Goal: Information Seeking & Learning: Check status

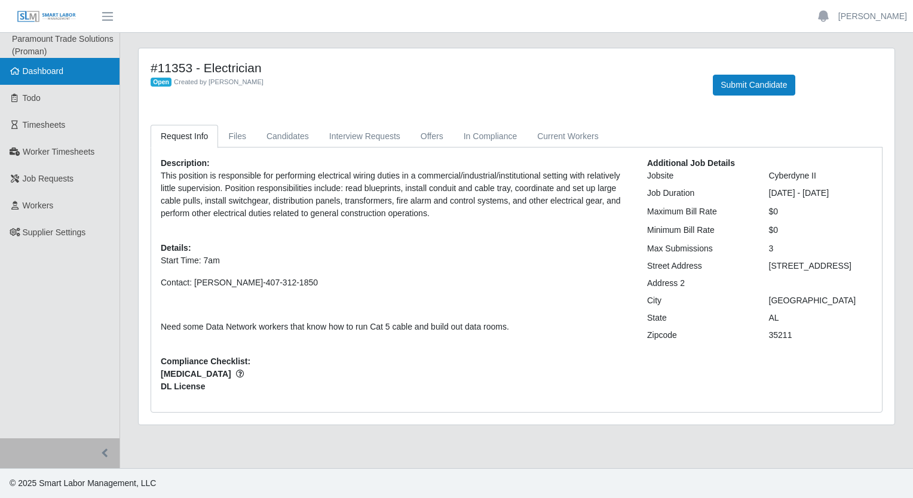
click at [43, 77] on link "Dashboard" at bounding box center [60, 71] width 120 height 27
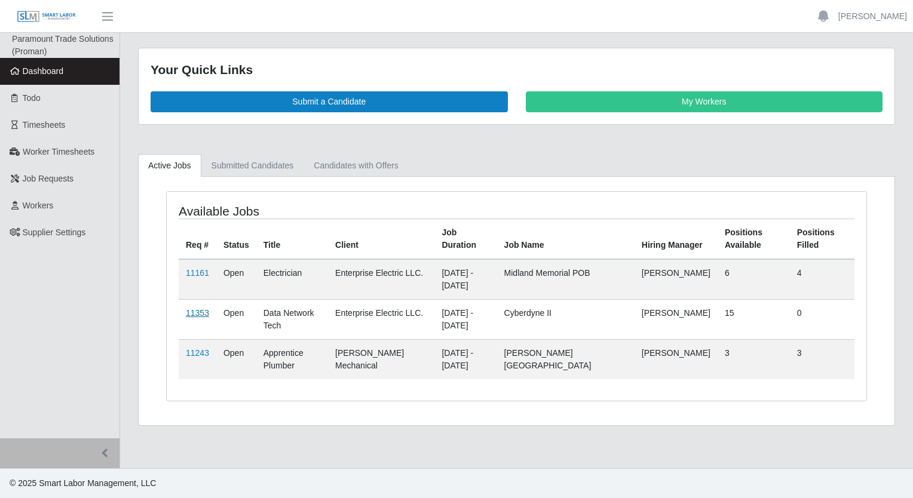
click at [194, 313] on link "11353" at bounding box center [197, 313] width 23 height 10
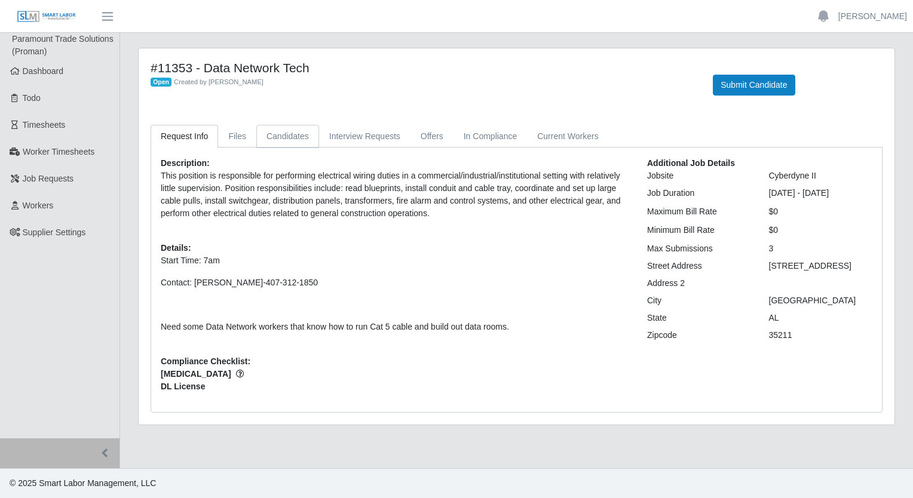
click at [276, 132] on link "Candidates" at bounding box center [287, 136] width 63 height 23
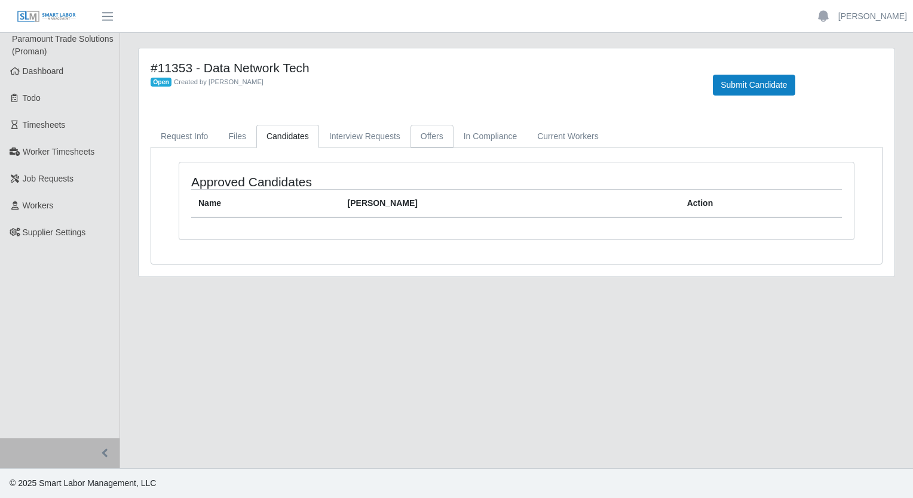
click at [431, 133] on link "Offers" at bounding box center [432, 136] width 43 height 23
click at [500, 131] on link "In Compliance" at bounding box center [491, 136] width 74 height 23
click at [563, 142] on link "Current Workers" at bounding box center [567, 136] width 81 height 23
click at [208, 139] on link "Request Info" at bounding box center [185, 136] width 68 height 23
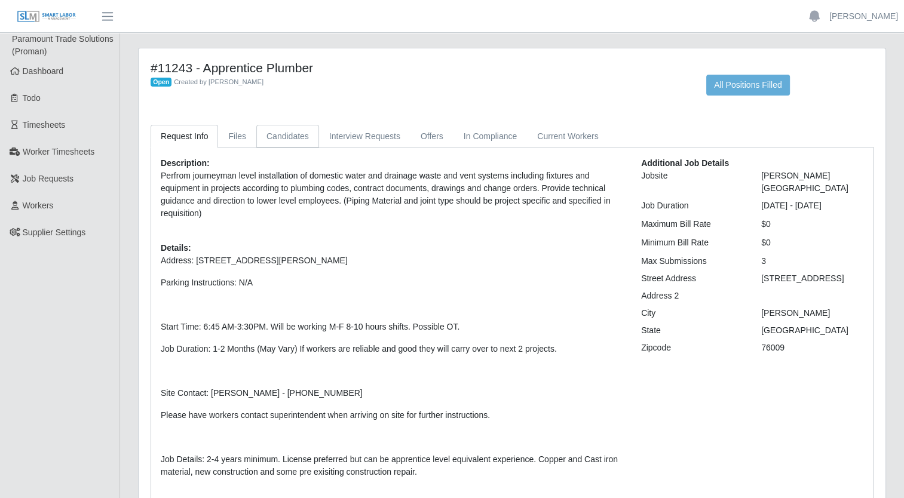
click at [280, 142] on link "Candidates" at bounding box center [287, 136] width 63 height 23
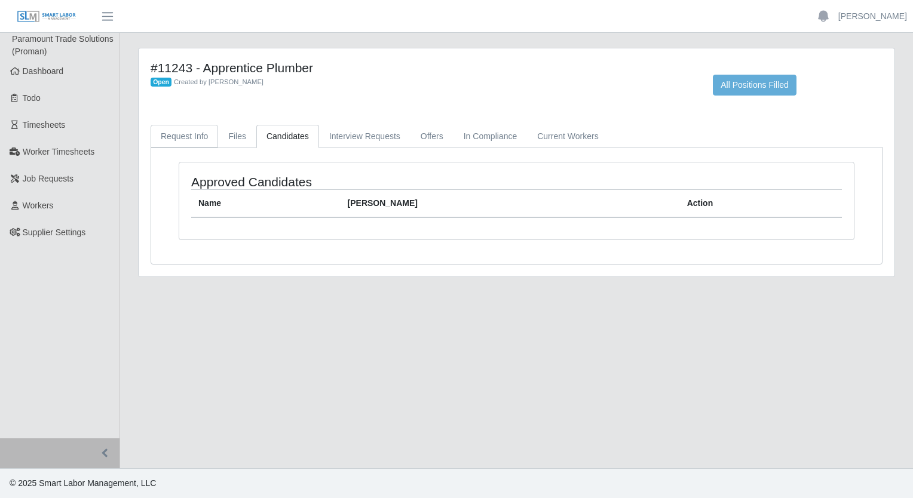
click at [197, 145] on link "Request Info" at bounding box center [185, 136] width 68 height 23
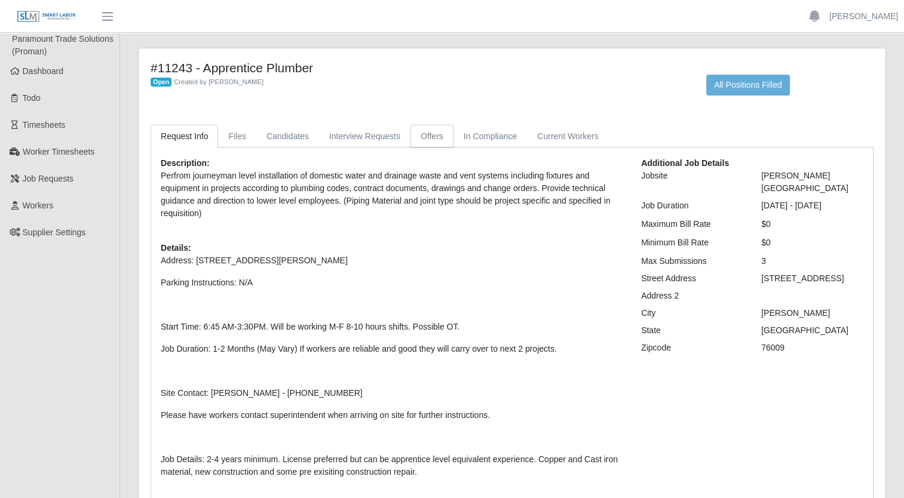
click at [426, 137] on link "Offers" at bounding box center [432, 136] width 43 height 23
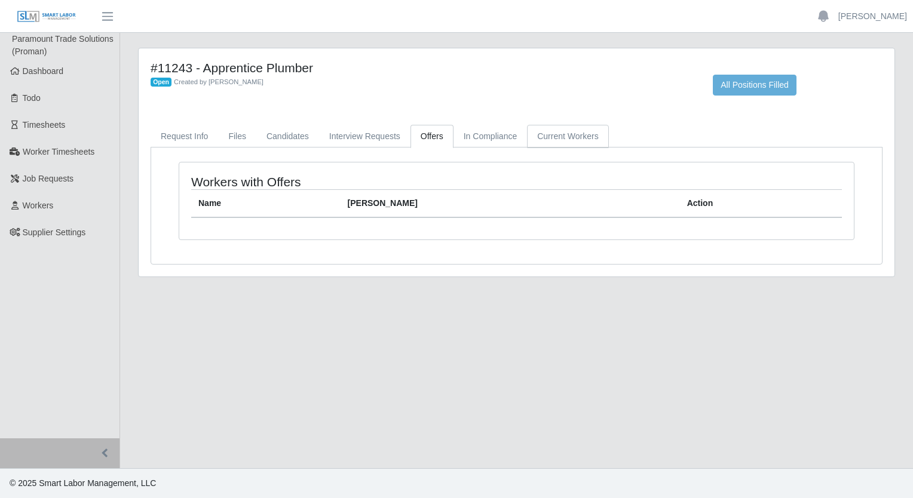
click at [527, 135] on link "Current Workers" at bounding box center [567, 136] width 81 height 23
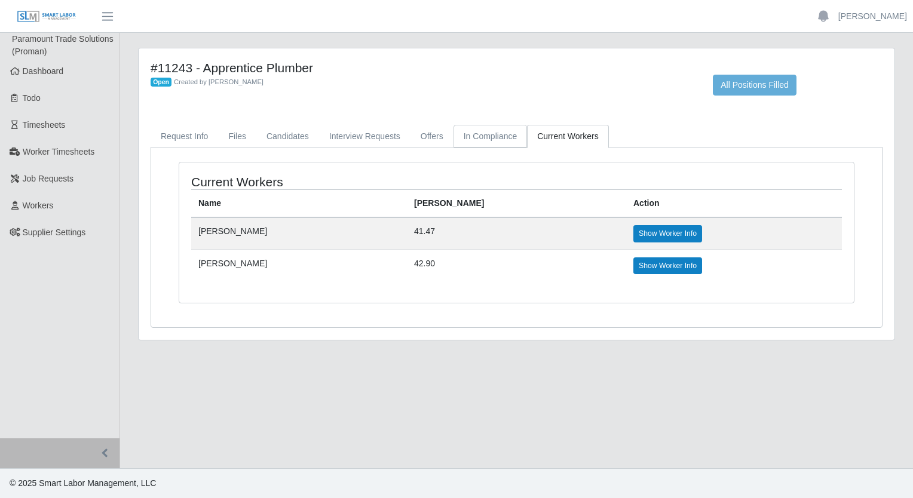
click at [487, 140] on link "In Compliance" at bounding box center [491, 136] width 74 height 23
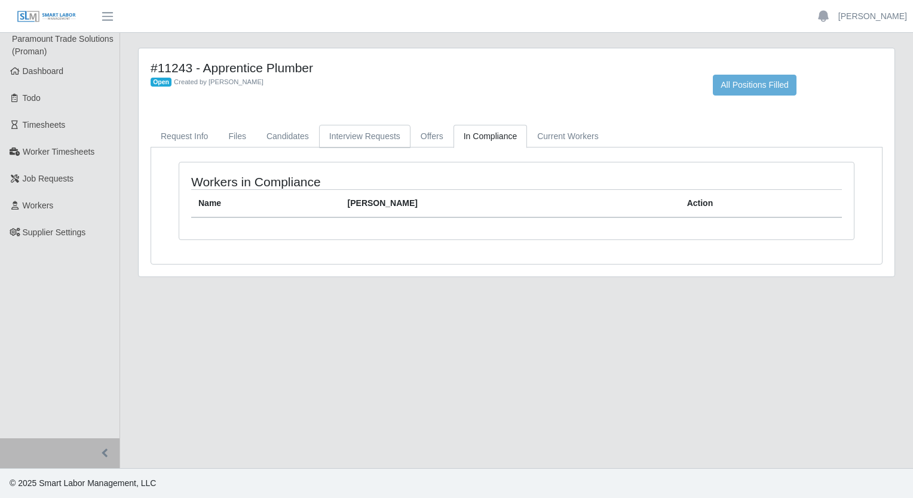
click at [387, 142] on link "Interview Requests" at bounding box center [364, 136] width 91 height 23
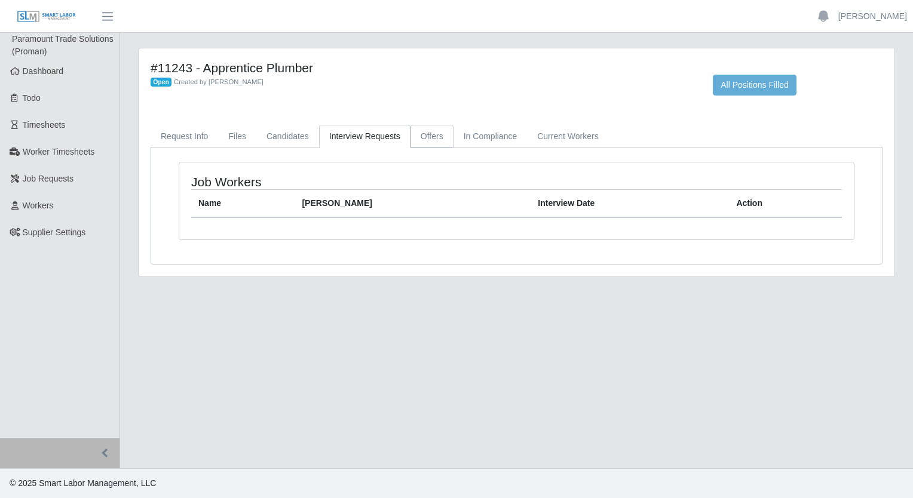
click at [430, 139] on link "Offers" at bounding box center [432, 136] width 43 height 23
click at [341, 137] on link "Interview Requests" at bounding box center [364, 136] width 91 height 23
click at [290, 137] on link "Candidates" at bounding box center [287, 136] width 63 height 23
click at [233, 140] on link "Files" at bounding box center [237, 136] width 38 height 23
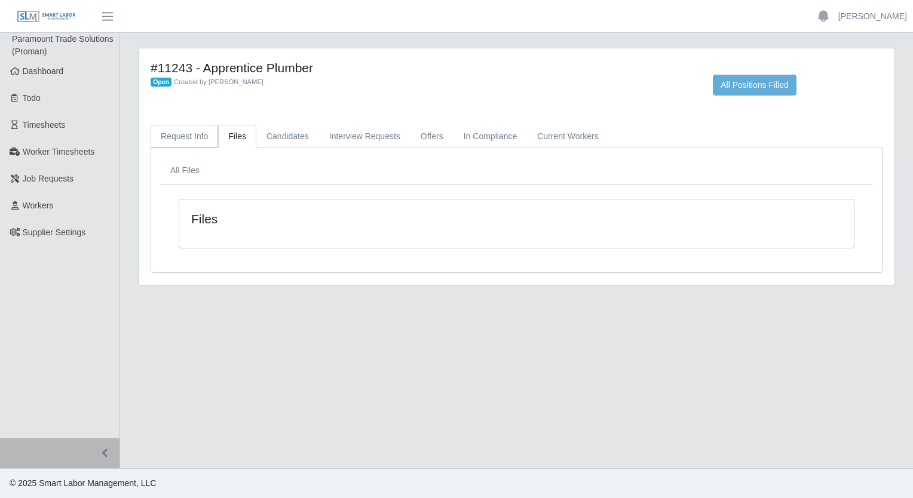
click at [191, 137] on link "Request Info" at bounding box center [185, 136] width 68 height 23
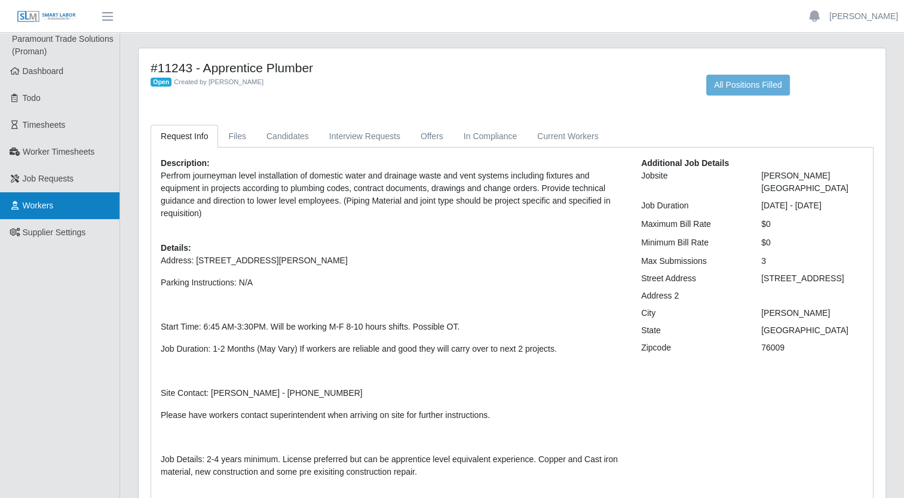
click at [63, 192] on link "Workers" at bounding box center [60, 205] width 120 height 27
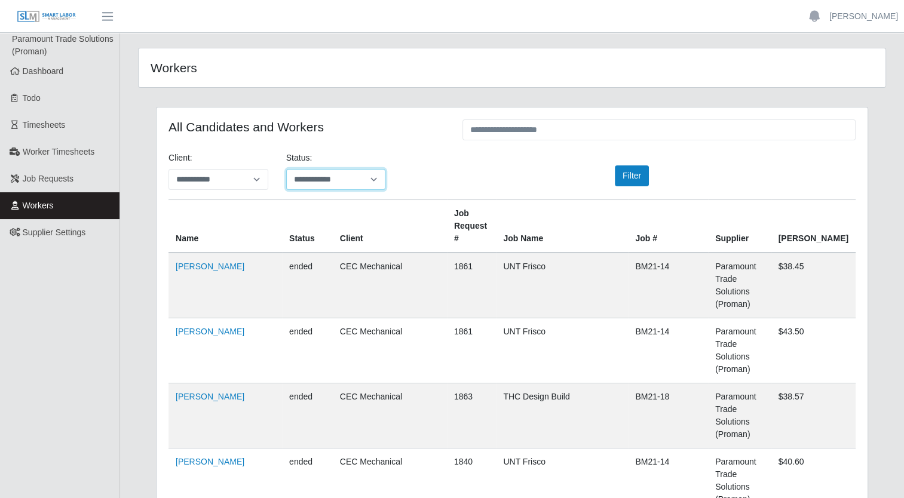
click at [320, 178] on select "**********" at bounding box center [336, 179] width 100 height 21
select select "*******"
click at [286, 169] on select "**********" at bounding box center [336, 179] width 100 height 21
click at [457, 157] on div "**********" at bounding box center [512, 176] width 705 height 48
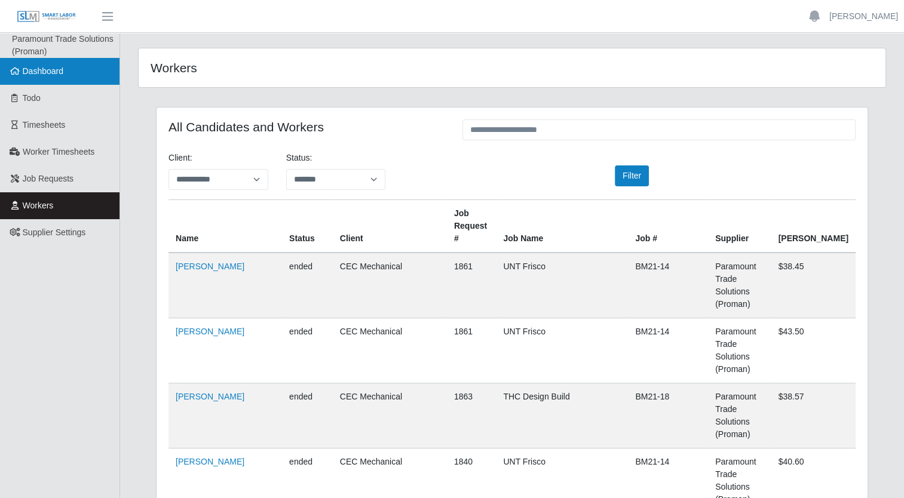
click at [47, 77] on link "Dashboard" at bounding box center [60, 71] width 120 height 27
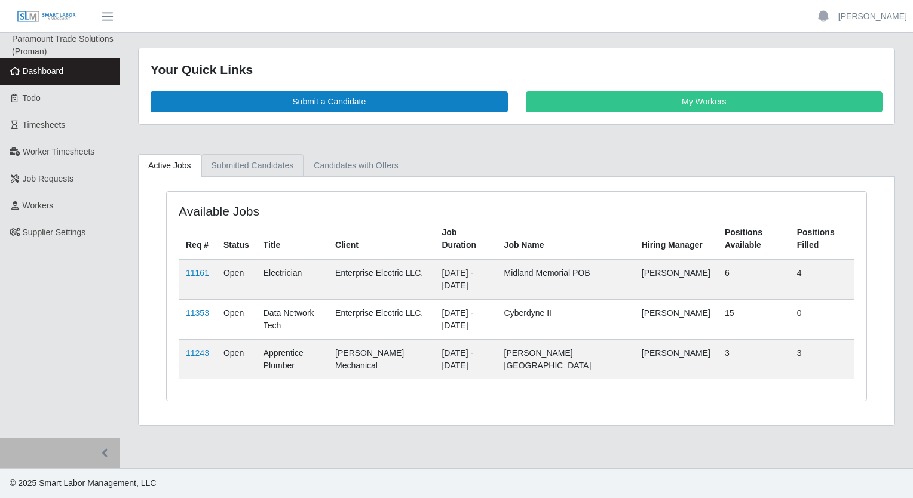
click at [267, 166] on link "Submitted Candidates" at bounding box center [252, 165] width 103 height 23
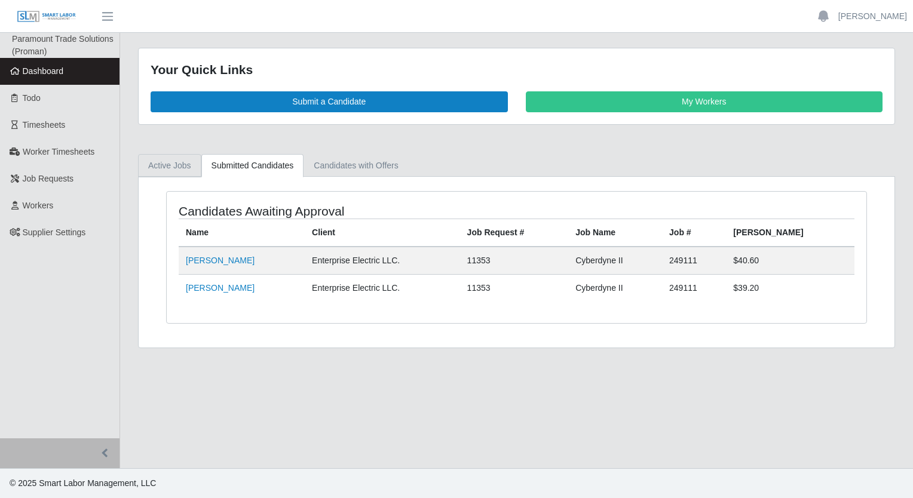
click at [166, 165] on link "Active Jobs" at bounding box center [169, 165] width 63 height 23
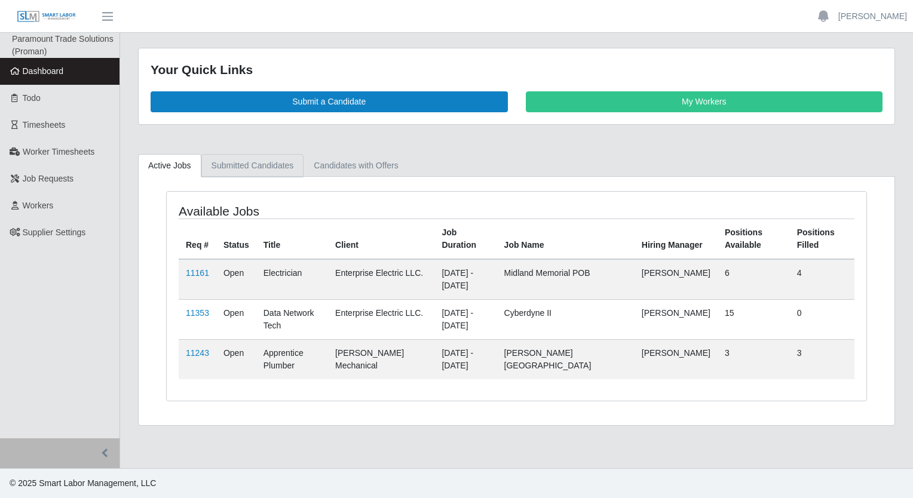
click at [250, 169] on link "Submitted Candidates" at bounding box center [252, 165] width 103 height 23
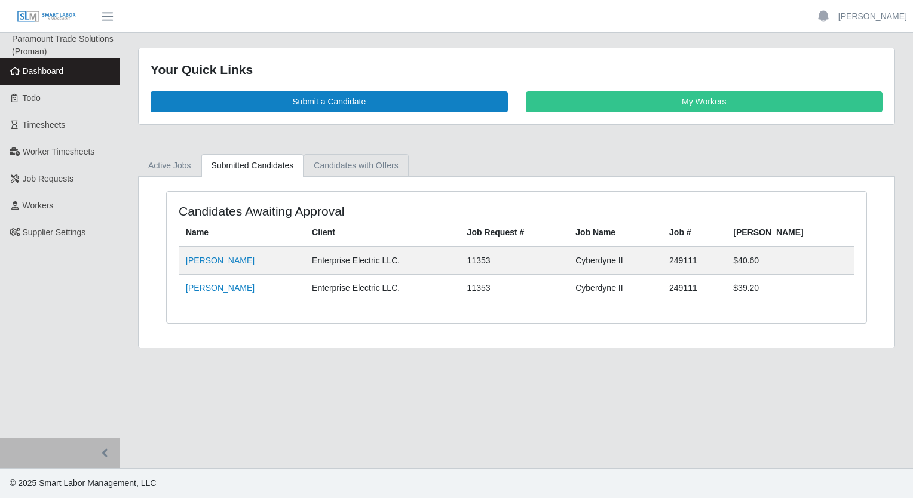
click at [337, 163] on link "Candidates with Offers" at bounding box center [356, 165] width 105 height 23
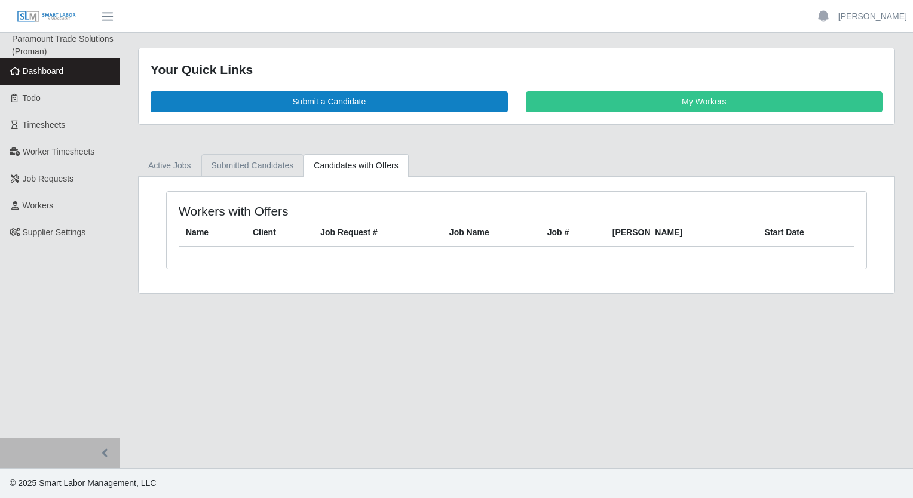
click at [241, 162] on link "Submitted Candidates" at bounding box center [252, 165] width 103 height 23
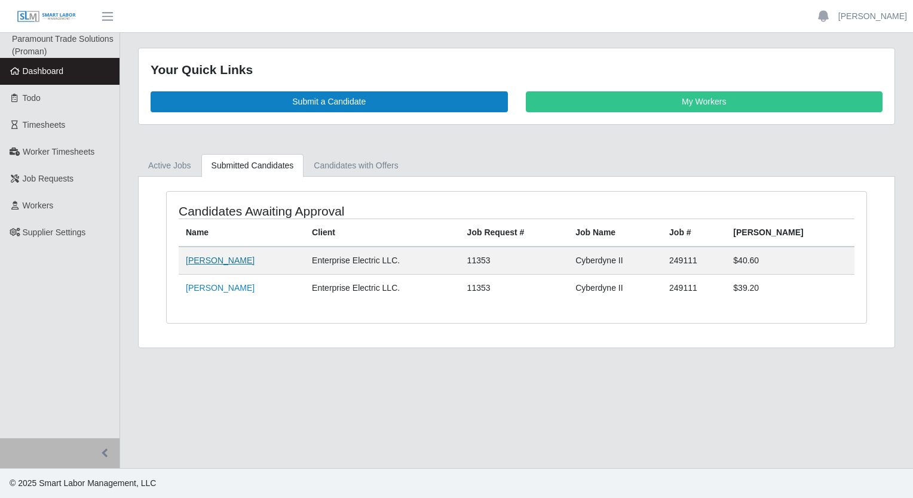
click at [201, 262] on link "[PERSON_NAME]" at bounding box center [220, 261] width 69 height 10
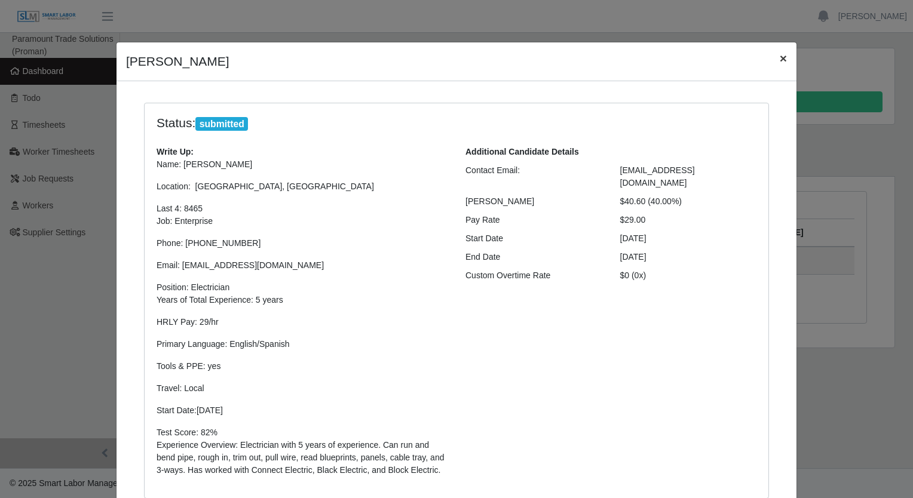
click at [780, 62] on span "×" at bounding box center [783, 58] width 7 height 14
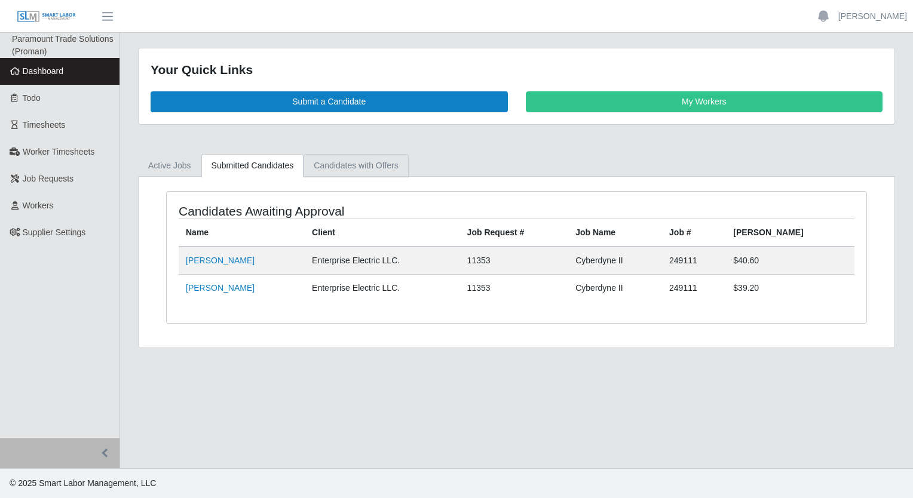
click at [328, 173] on link "Candidates with Offers" at bounding box center [356, 165] width 105 height 23
